Goal: Find specific page/section: Find specific page/section

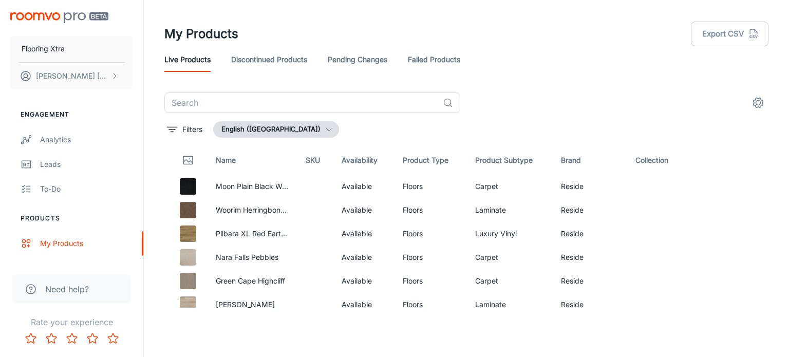
click at [440, 51] on link "Failed Products" at bounding box center [434, 59] width 52 height 25
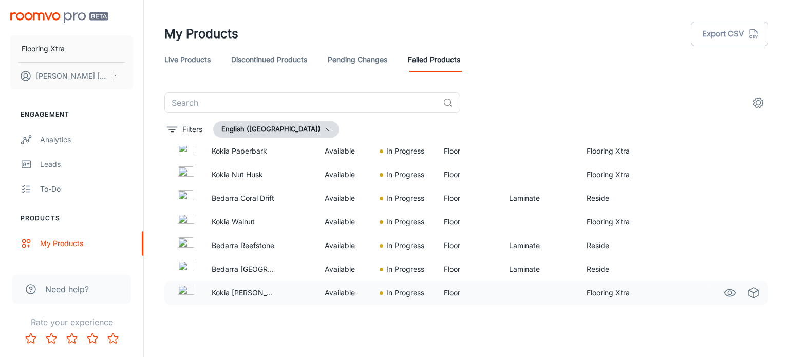
scroll to position [339, 0]
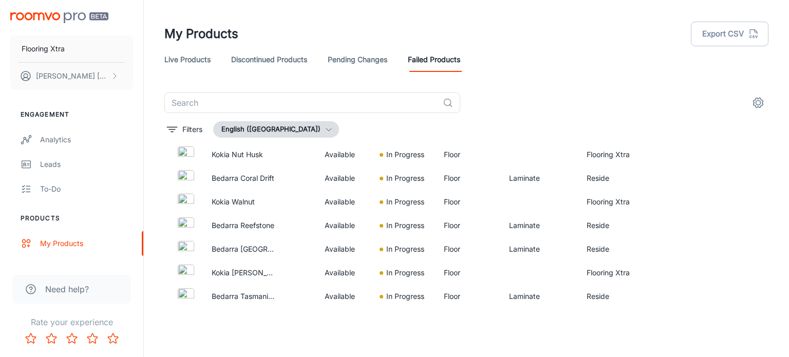
drag, startPoint x: 182, startPoint y: 45, endPoint x: 193, endPoint y: 55, distance: 15.3
click at [189, 53] on header "My Products Export CSV Live Products Discontinued Products Pending Changes Fail…" at bounding box center [466, 46] width 628 height 92
click at [199, 64] on link "Live Products" at bounding box center [187, 59] width 46 height 25
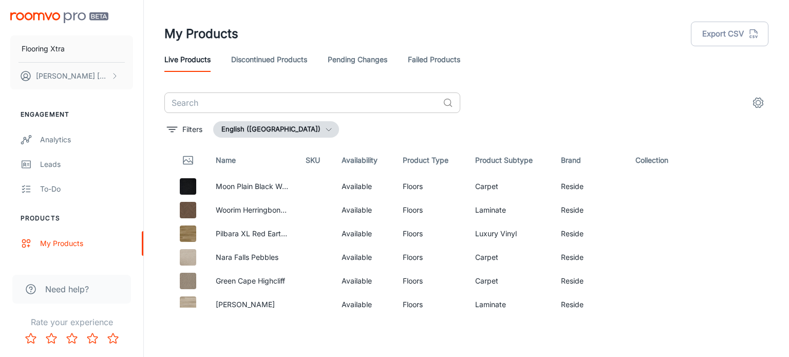
click at [253, 100] on input "text" at bounding box center [301, 102] width 274 height 21
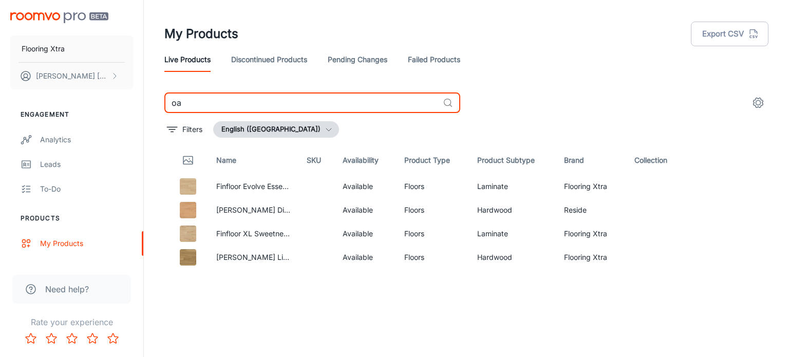
type input "o"
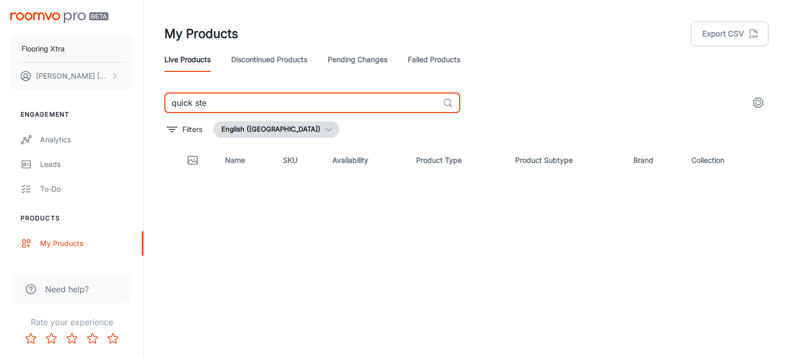
type input "quick step"
click at [234, 104] on input "quick step" at bounding box center [301, 102] width 274 height 21
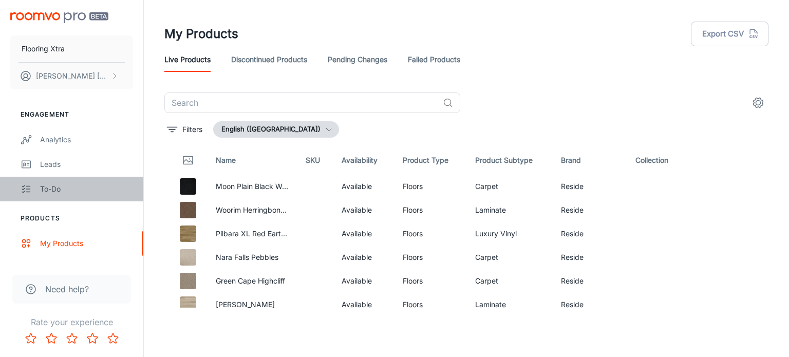
click at [66, 195] on link "To-do" at bounding box center [71, 189] width 143 height 25
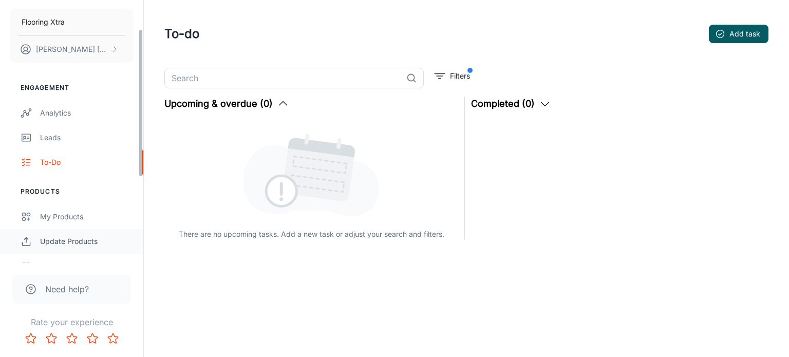
scroll to position [51, 0]
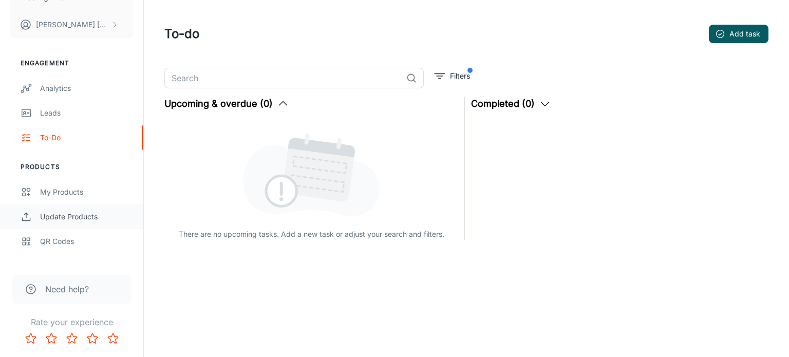
click at [100, 216] on div "Update Products" at bounding box center [86, 216] width 93 height 11
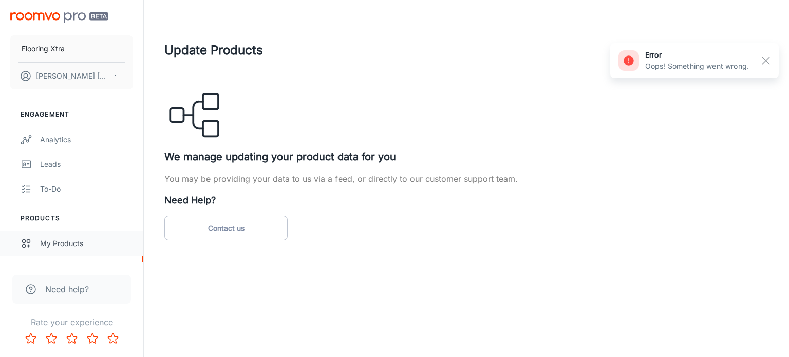
click at [63, 242] on div "My Products" at bounding box center [86, 243] width 93 height 11
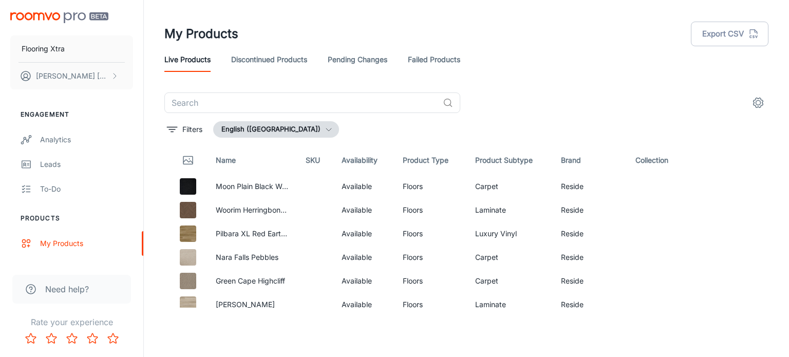
click at [382, 61] on link "Pending Changes" at bounding box center [358, 59] width 60 height 25
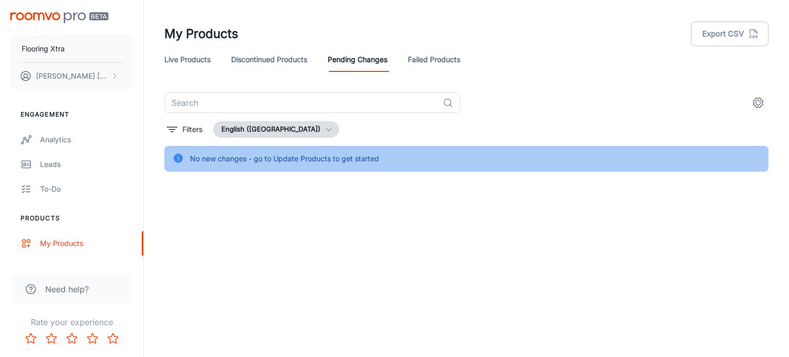
click at [206, 50] on link "Live Products" at bounding box center [187, 59] width 46 height 25
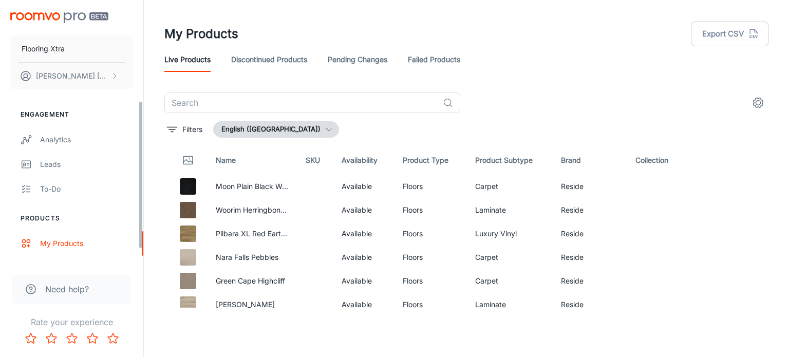
scroll to position [200, 0]
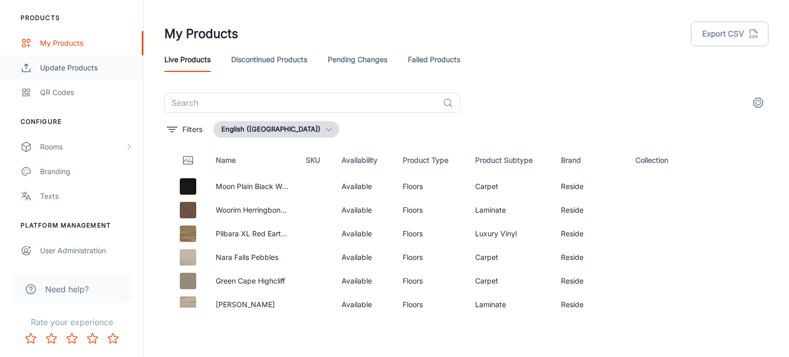
click at [92, 72] on div "Update Products" at bounding box center [86, 67] width 93 height 11
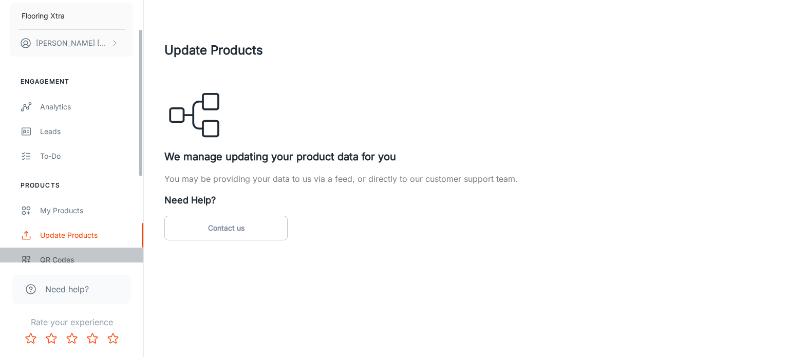
scroll to position [51, 0]
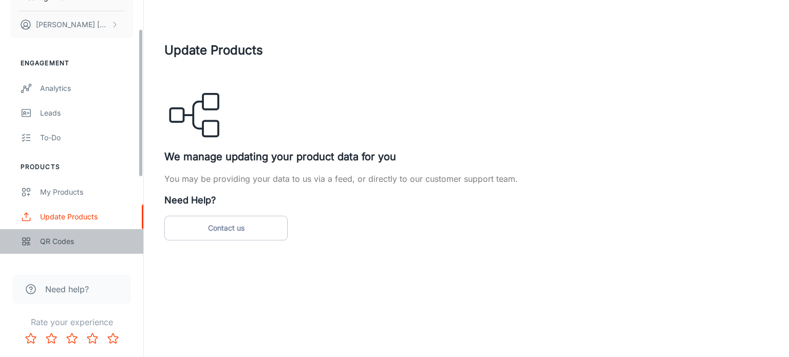
click at [99, 244] on div "QR Codes" at bounding box center [86, 241] width 93 height 11
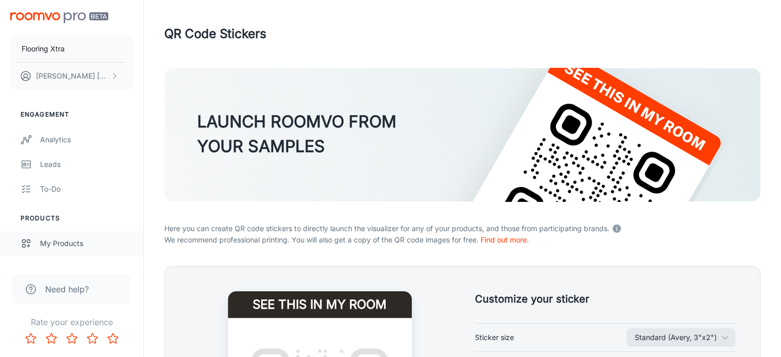
click at [82, 249] on link "My Products" at bounding box center [71, 243] width 143 height 25
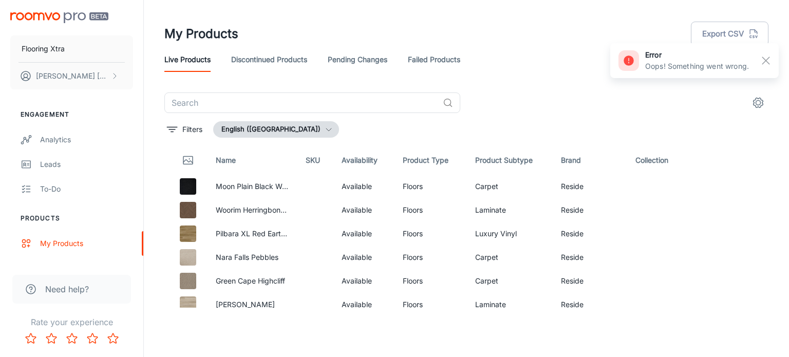
click at [455, 61] on link "Failed Products" at bounding box center [434, 59] width 52 height 25
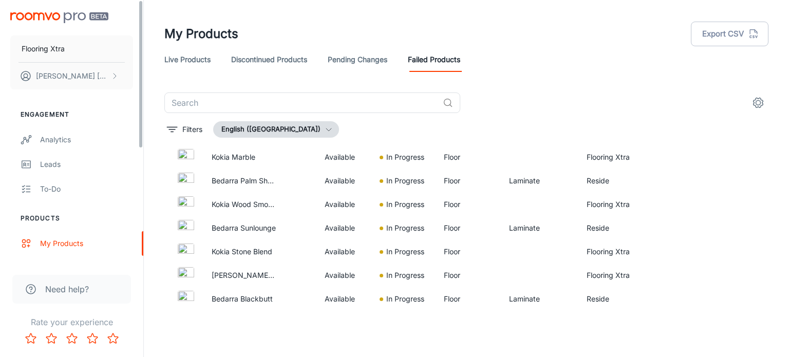
scroll to position [82, 0]
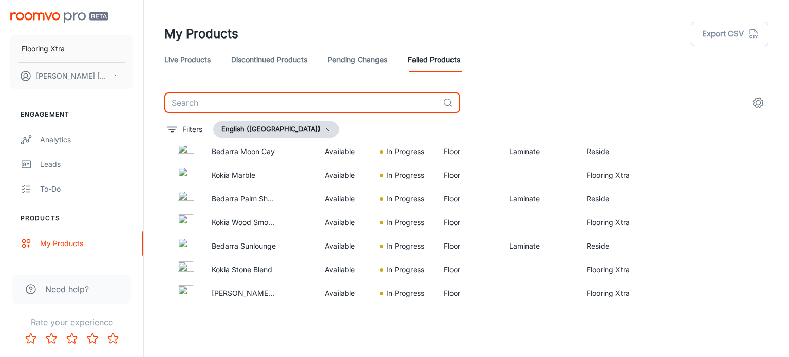
drag, startPoint x: 238, startPoint y: 105, endPoint x: 220, endPoint y: 110, distance: 18.8
click at [236, 106] on input "text" at bounding box center [301, 102] width 274 height 21
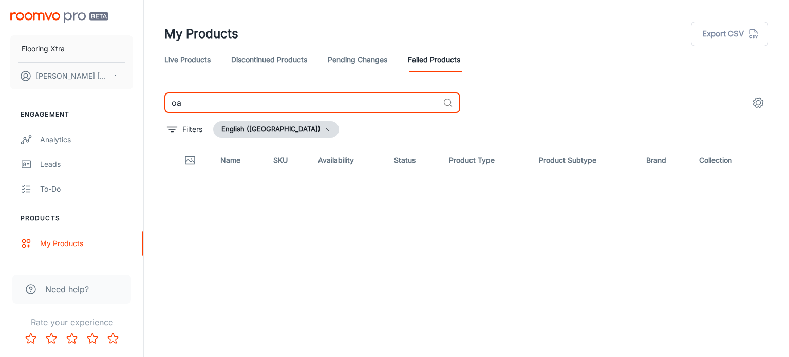
type input "o"
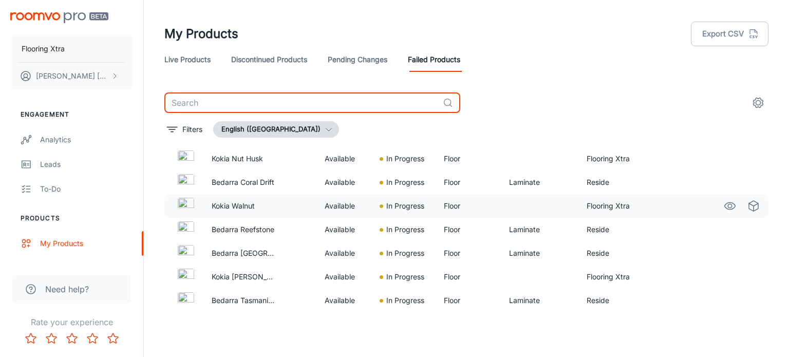
scroll to position [339, 0]
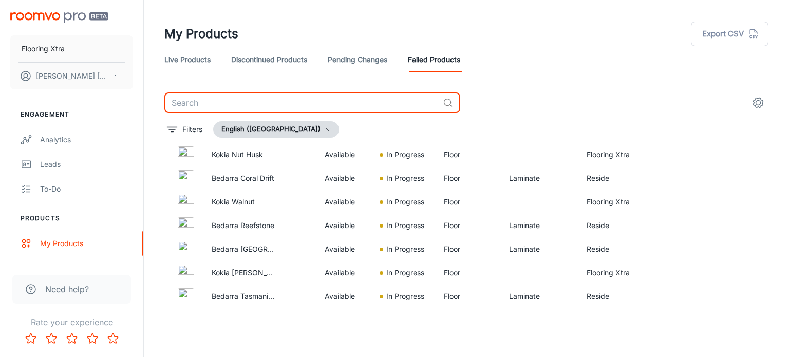
click at [347, 54] on link "Pending Changes" at bounding box center [358, 59] width 60 height 25
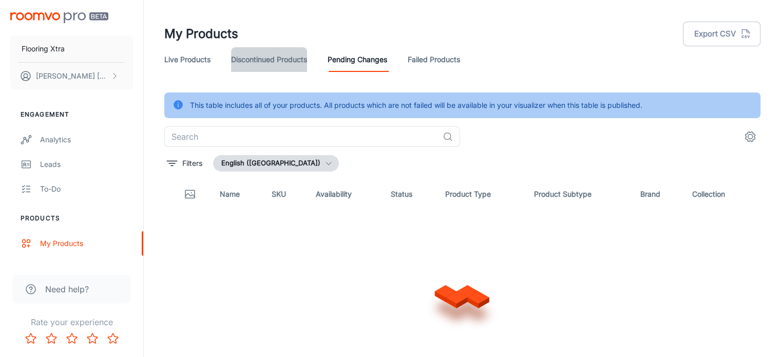
click at [268, 57] on link "Discontinued Products" at bounding box center [269, 59] width 76 height 25
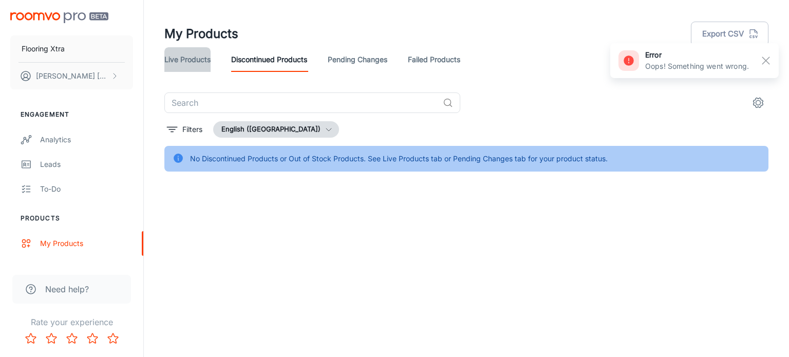
click at [190, 59] on link "Live Products" at bounding box center [187, 59] width 46 height 25
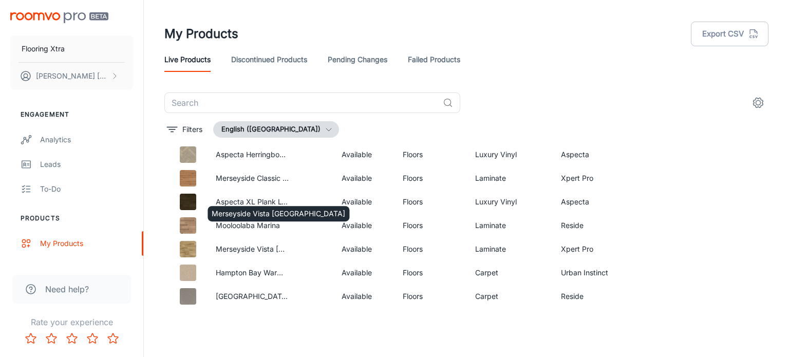
scroll to position [674, 0]
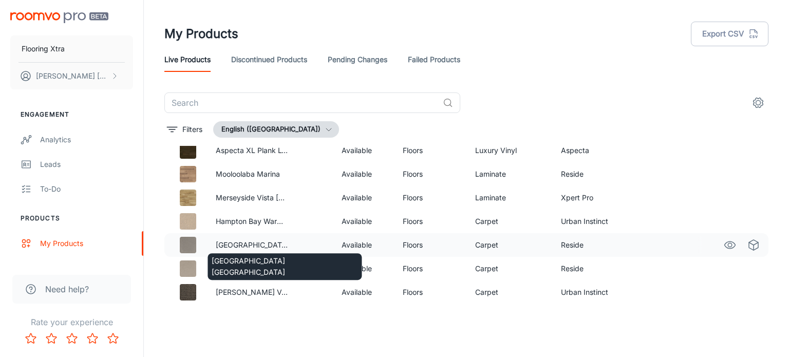
click at [255, 243] on p "[GEOGRAPHIC_DATA] [GEOGRAPHIC_DATA]" at bounding box center [252, 244] width 73 height 11
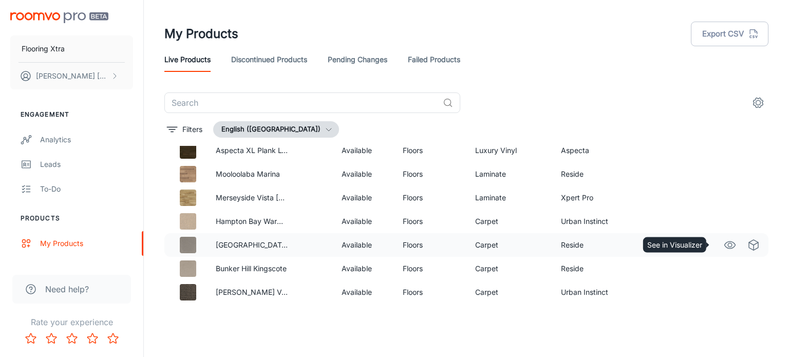
click at [723, 242] on icon "See in Visualizer" at bounding box center [729, 245] width 12 height 12
